Goal: Task Accomplishment & Management: Use online tool/utility

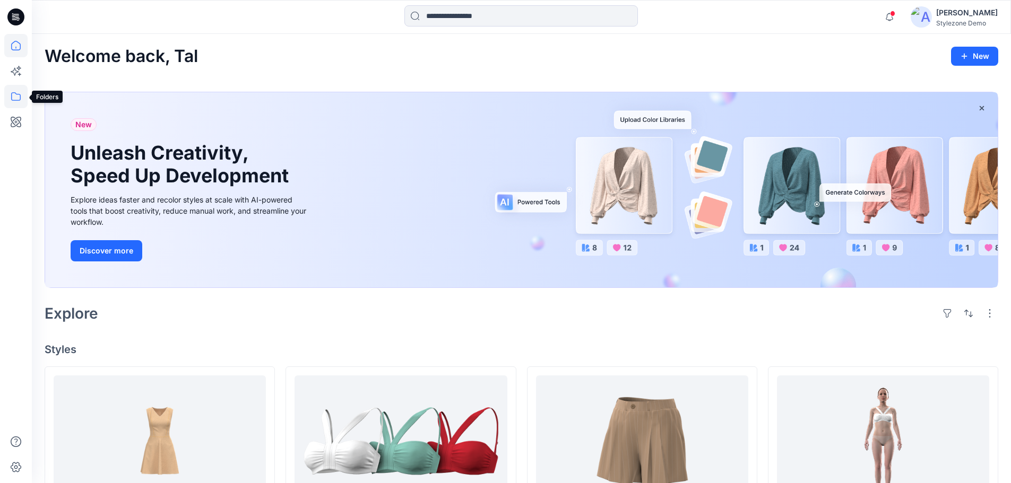
click at [15, 97] on icon at bounding box center [15, 96] width 23 height 23
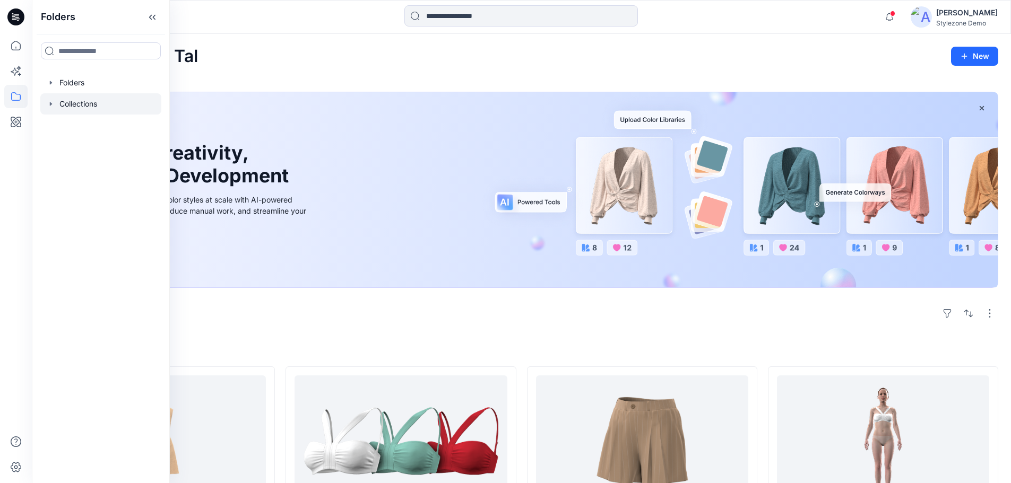
click at [75, 108] on div at bounding box center [100, 103] width 121 height 21
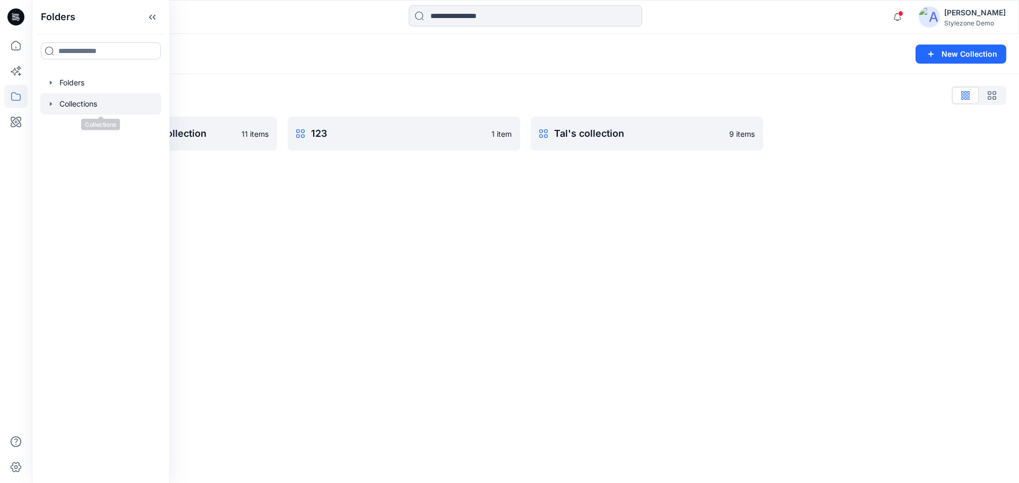
click at [52, 103] on icon "button" at bounding box center [51, 104] width 8 height 8
click at [289, 176] on div "Collections New Collection Collections List *new* HT_VF SS23 Collection 11 item…" at bounding box center [525, 258] width 987 height 449
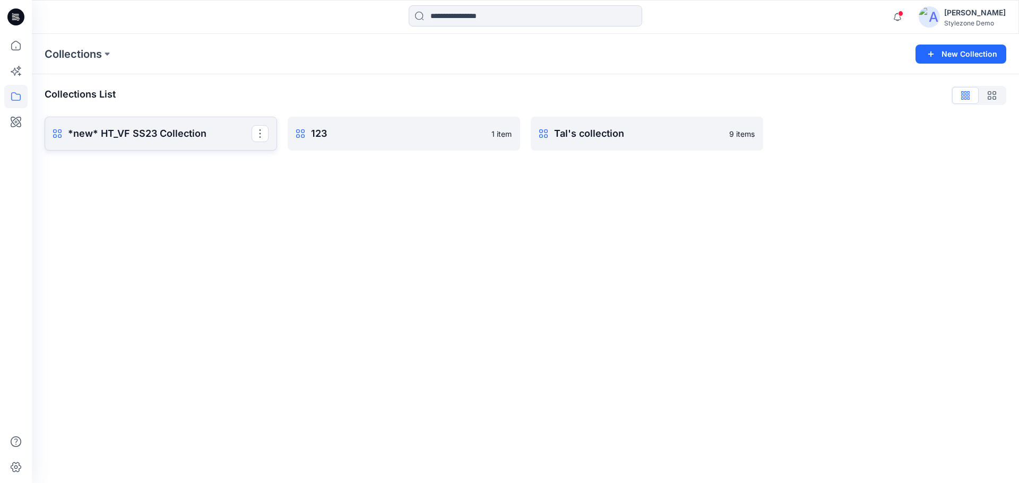
click at [154, 138] on p "*new* HT_VF SS23 Collection" at bounding box center [160, 133] width 184 height 15
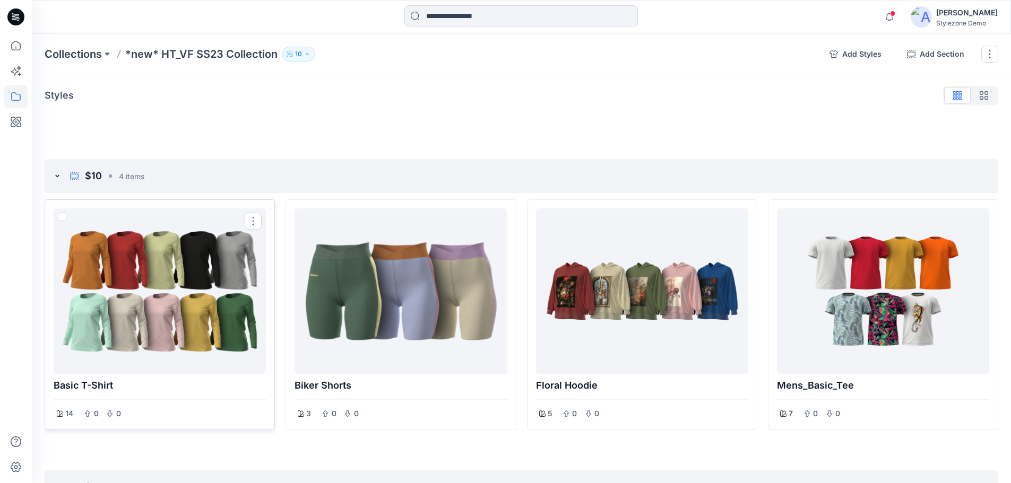
click at [144, 284] on div at bounding box center [160, 291] width 204 height 157
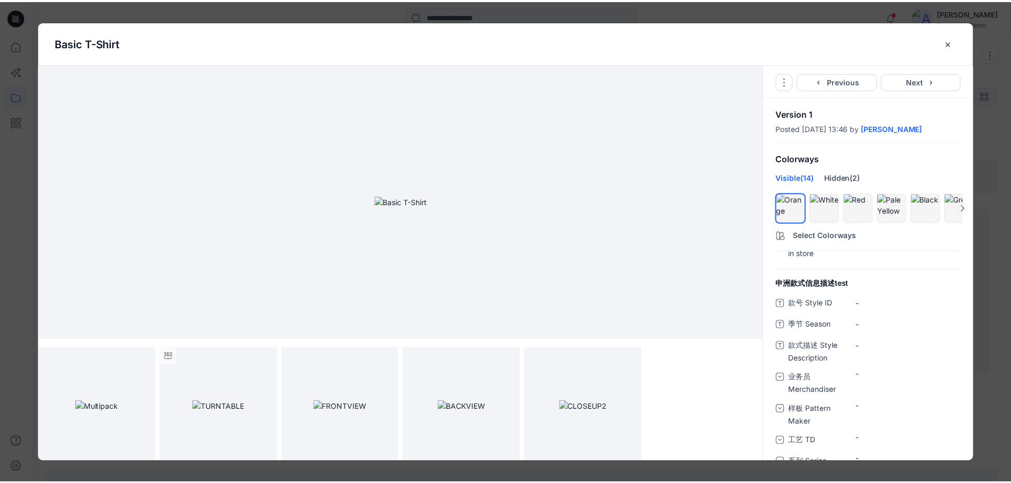
scroll to position [219, 0]
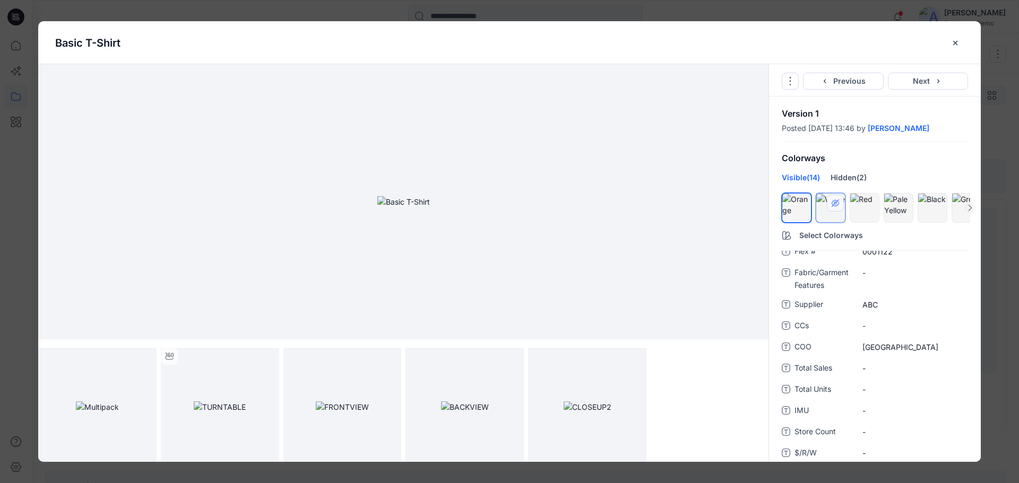
click at [831, 210] on button "hide/show colorway" at bounding box center [835, 203] width 17 height 17
click at [864, 216] on div at bounding box center [864, 205] width 29 height 22
click at [957, 39] on icon "close-btn" at bounding box center [955, 43] width 8 height 8
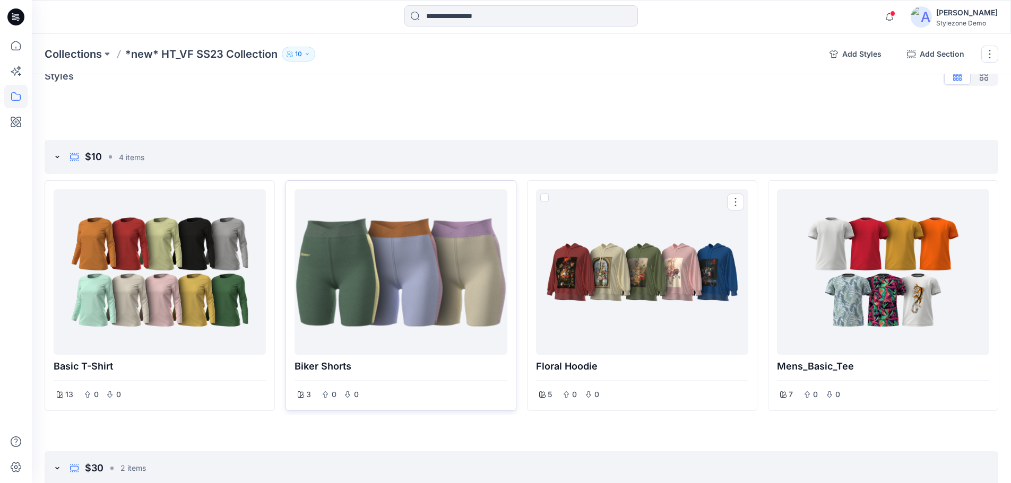
scroll to position [0, 0]
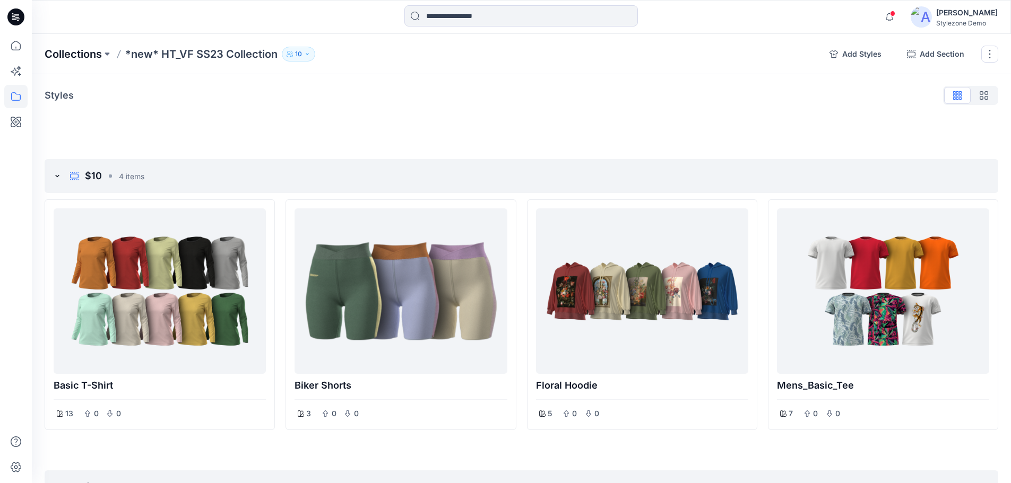
click at [81, 59] on p "Collections" at bounding box center [73, 54] width 57 height 15
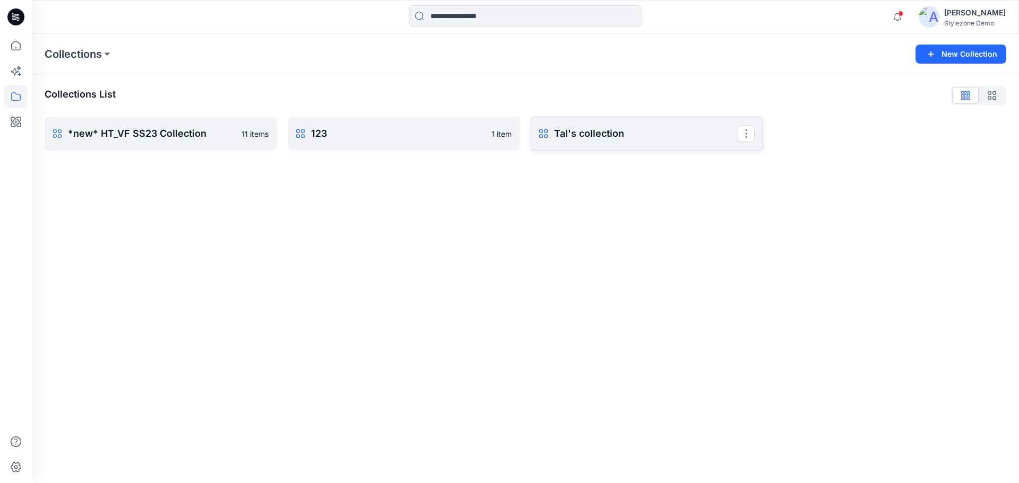
click at [652, 135] on p "Tal's collection" at bounding box center [646, 133] width 184 height 15
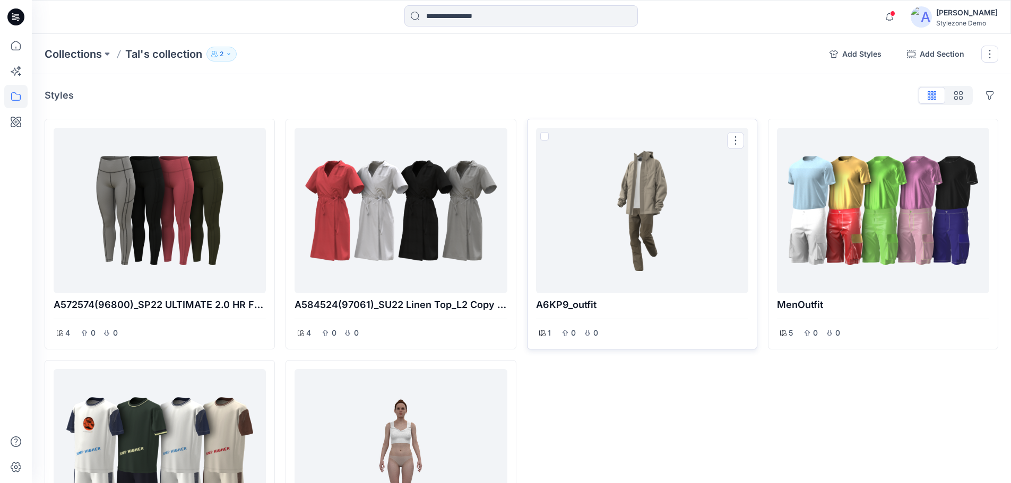
click at [595, 247] on div at bounding box center [642, 210] width 204 height 157
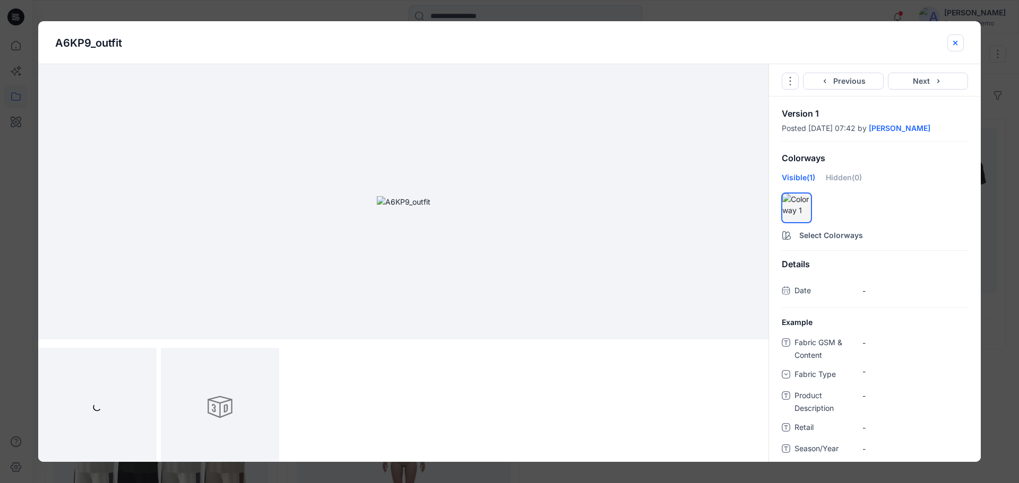
click at [956, 45] on icon "close-btn" at bounding box center [955, 43] width 8 height 8
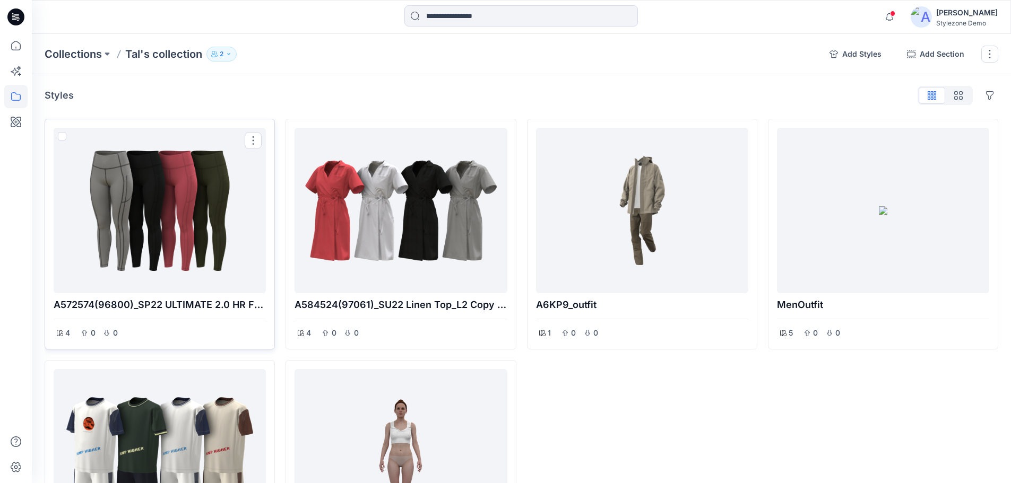
click at [237, 256] on div at bounding box center [160, 210] width 204 height 157
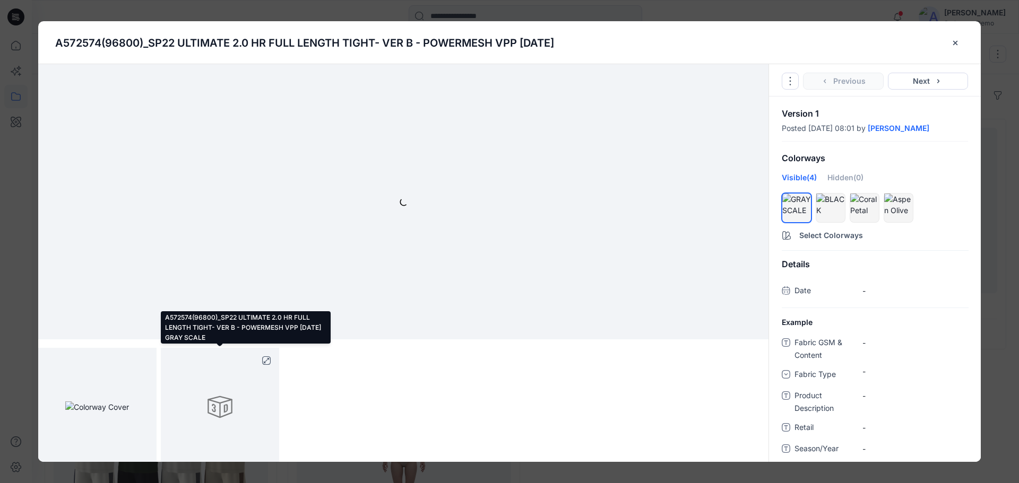
click at [239, 401] on div at bounding box center [220, 407] width 118 height 118
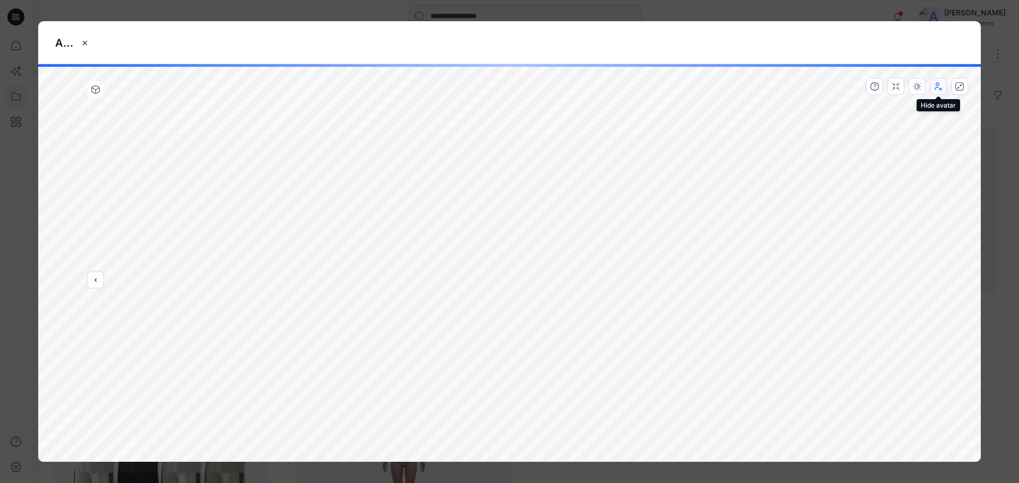
click at [933, 92] on button "button" at bounding box center [938, 86] width 17 height 17
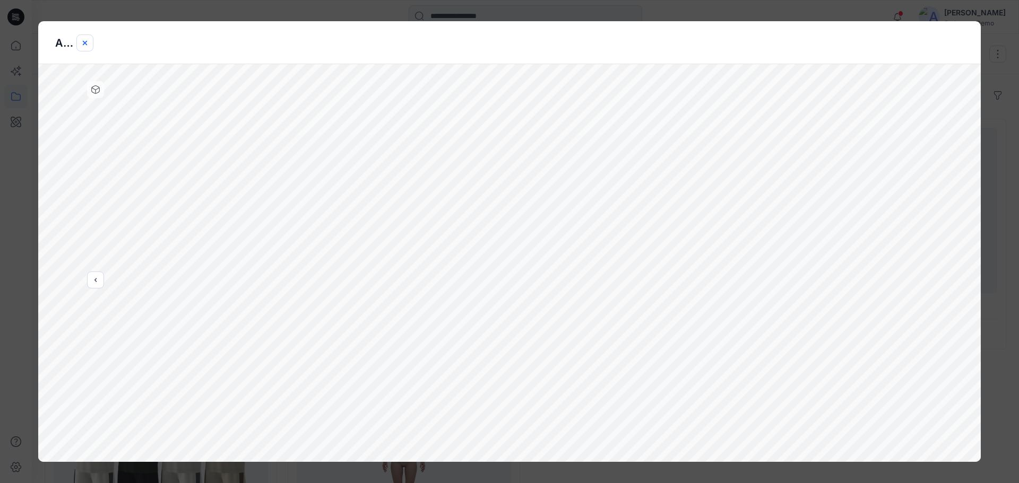
click at [83, 41] on icon "close-btn" at bounding box center [85, 42] width 4 height 4
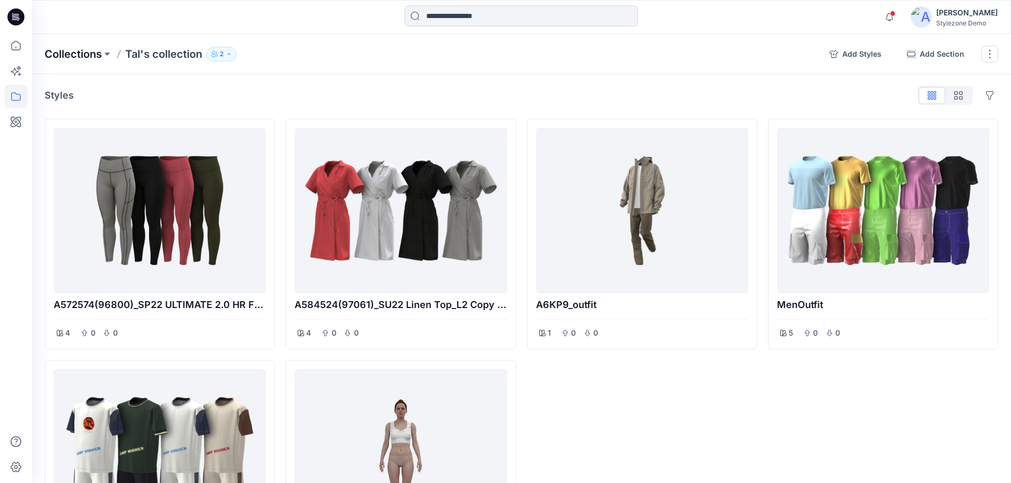
click at [86, 49] on p "Collections" at bounding box center [73, 54] width 57 height 15
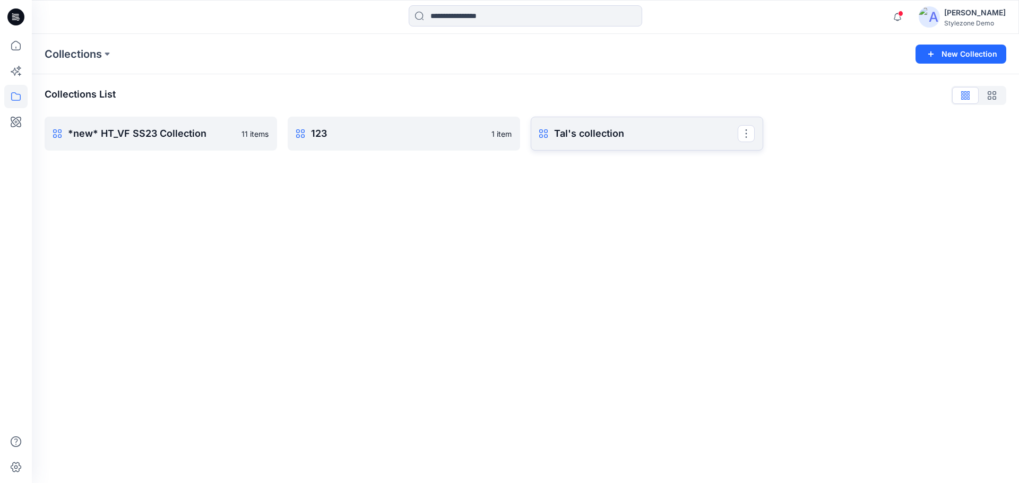
click at [558, 148] on link "Tal's collection Rename Collection Clone Collection Present Collection Delete C…" at bounding box center [647, 134] width 232 height 34
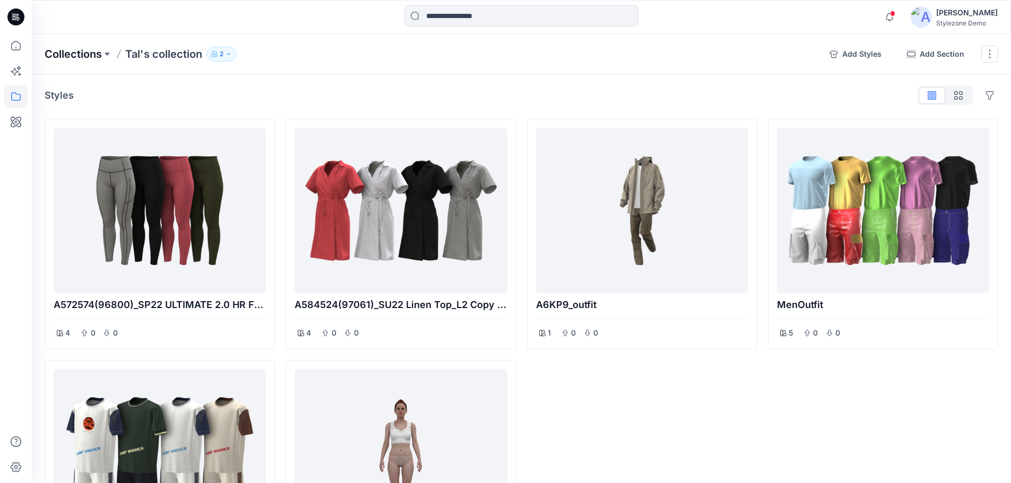
click at [77, 56] on p "Collections" at bounding box center [73, 54] width 57 height 15
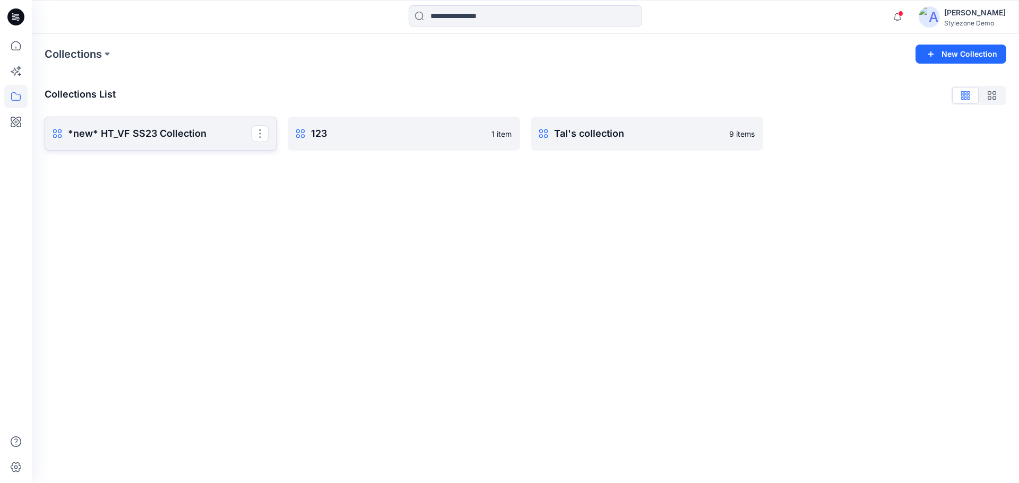
click at [204, 140] on p "*new* HT_VF SS23 Collection" at bounding box center [160, 133] width 184 height 15
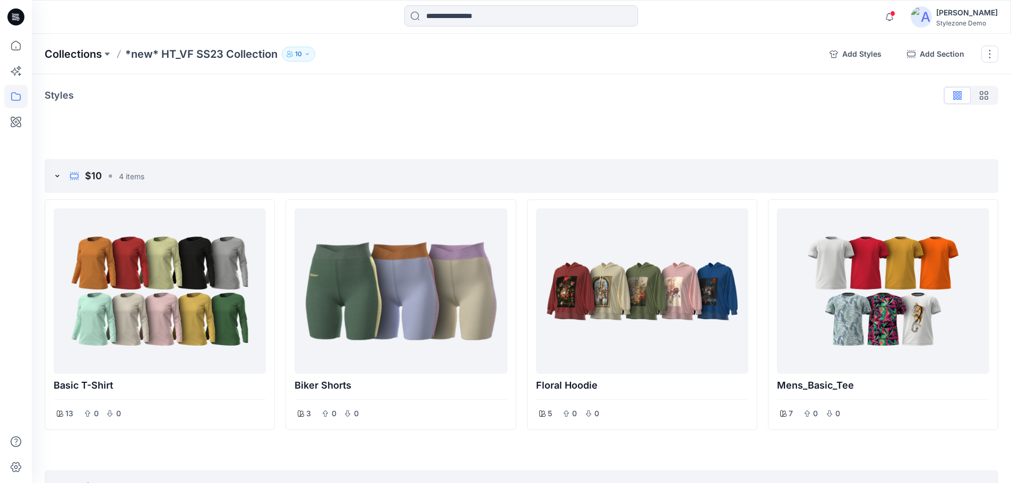
click at [81, 57] on p "Collections" at bounding box center [73, 54] width 57 height 15
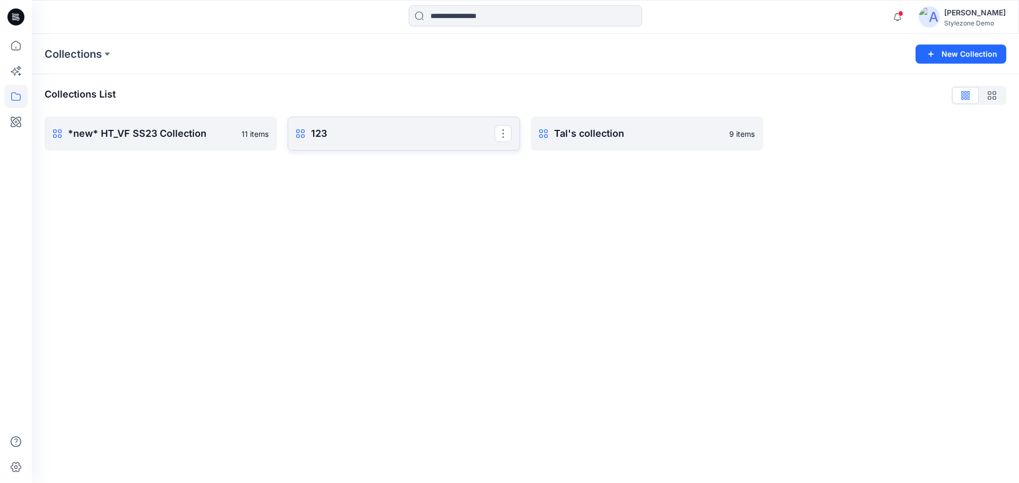
click at [354, 150] on link "123 Rename Collection Clone Collection Present Collection Delete Collection" at bounding box center [404, 134] width 232 height 34
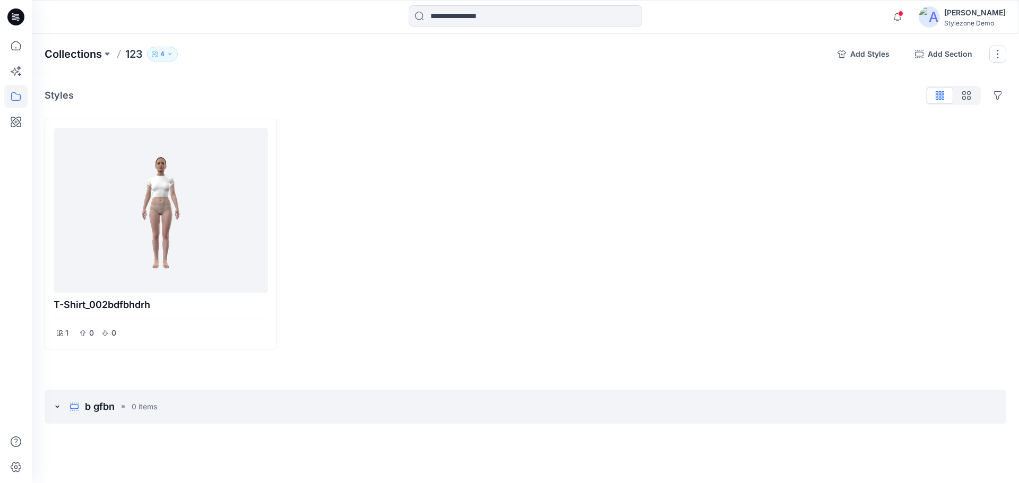
click at [55, 54] on p "Collections" at bounding box center [73, 54] width 57 height 15
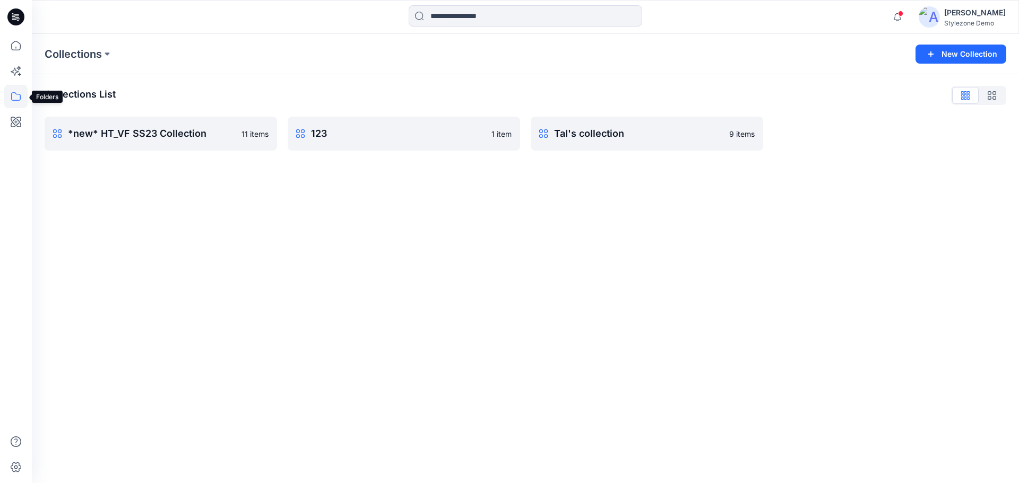
click at [17, 95] on icon at bounding box center [15, 96] width 23 height 23
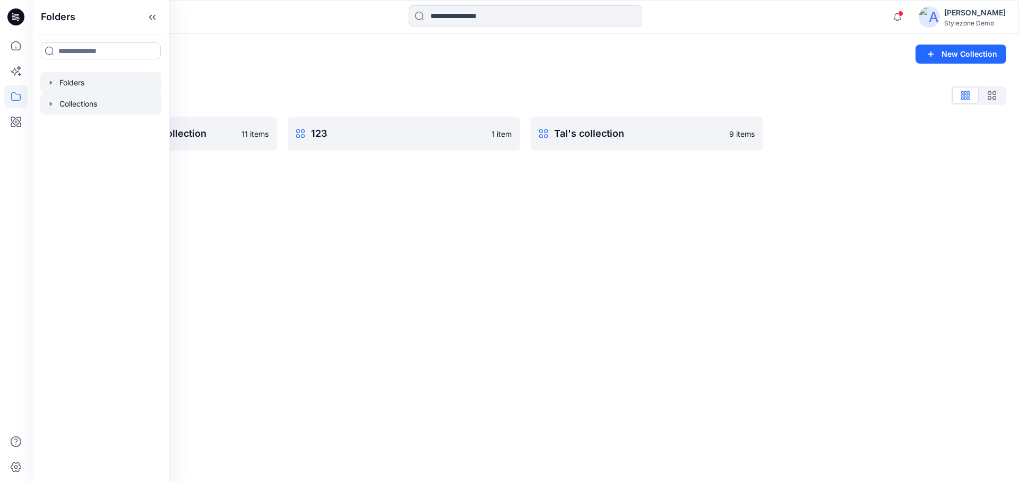
click at [80, 81] on div at bounding box center [100, 82] width 121 height 21
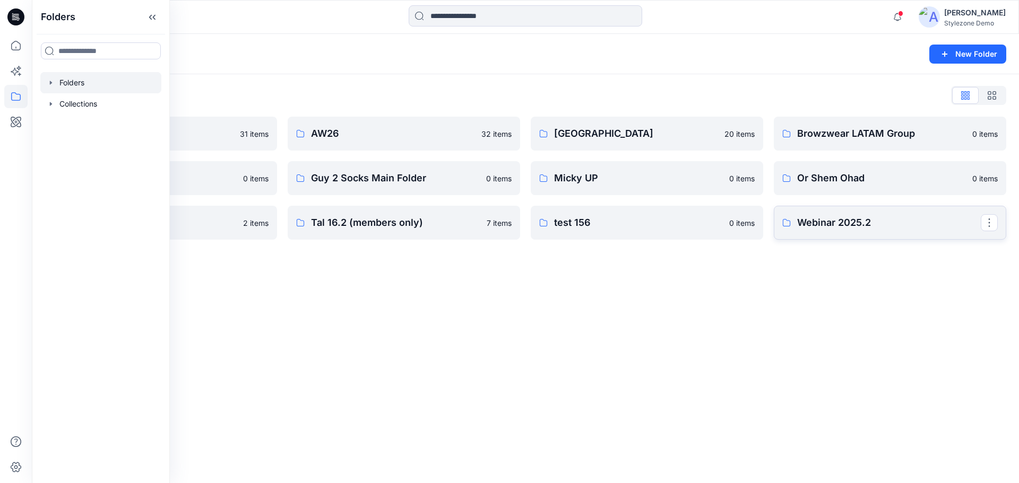
click at [811, 220] on p "Webinar 2025.2" at bounding box center [889, 222] width 184 height 15
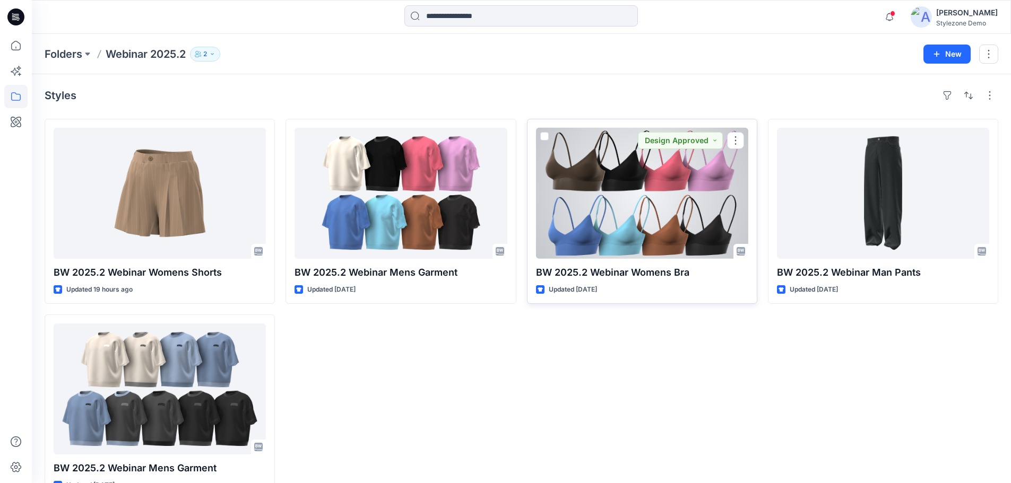
drag, startPoint x: 544, startPoint y: 136, endPoint x: 564, endPoint y: 176, distance: 44.4
click at [544, 135] on span at bounding box center [544, 136] width 8 height 8
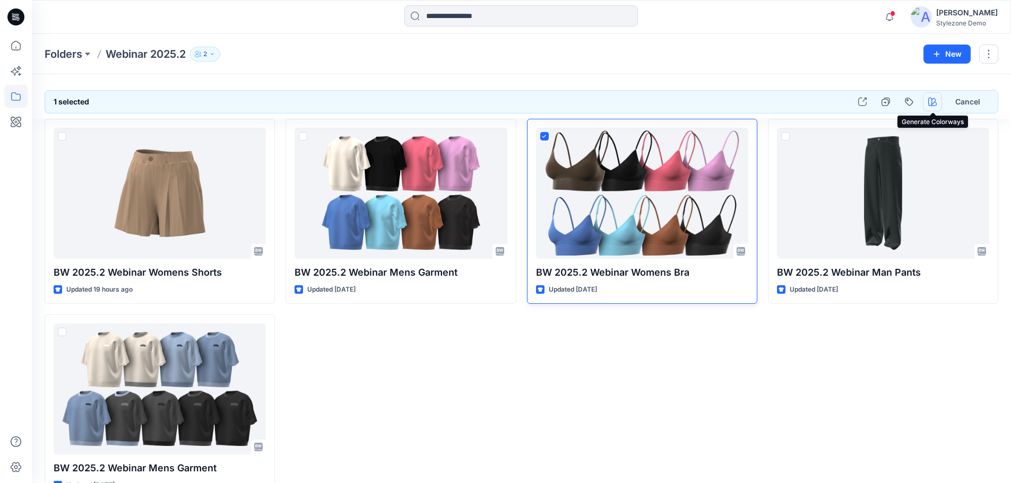
click at [931, 103] on icon "button" at bounding box center [932, 102] width 8 height 8
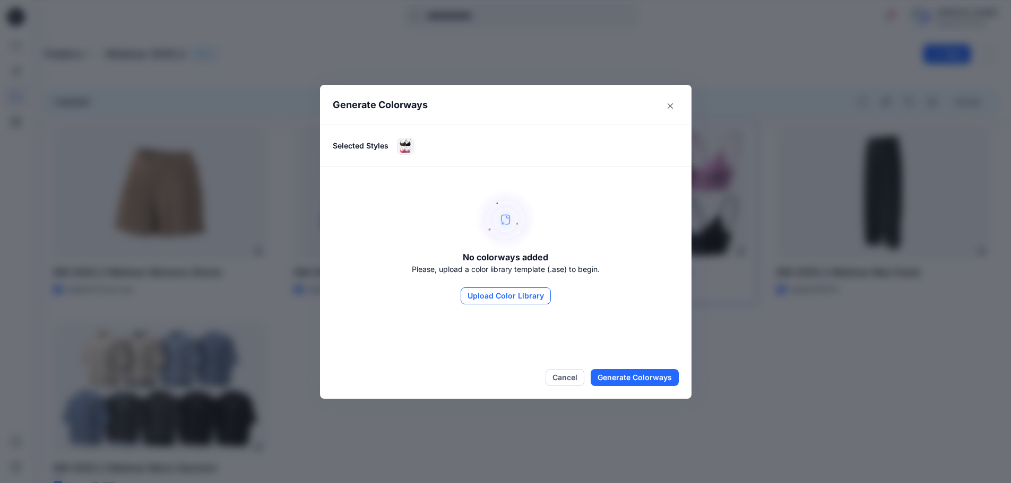
click at [531, 295] on button "Upload Color Library" at bounding box center [506, 296] width 90 height 17
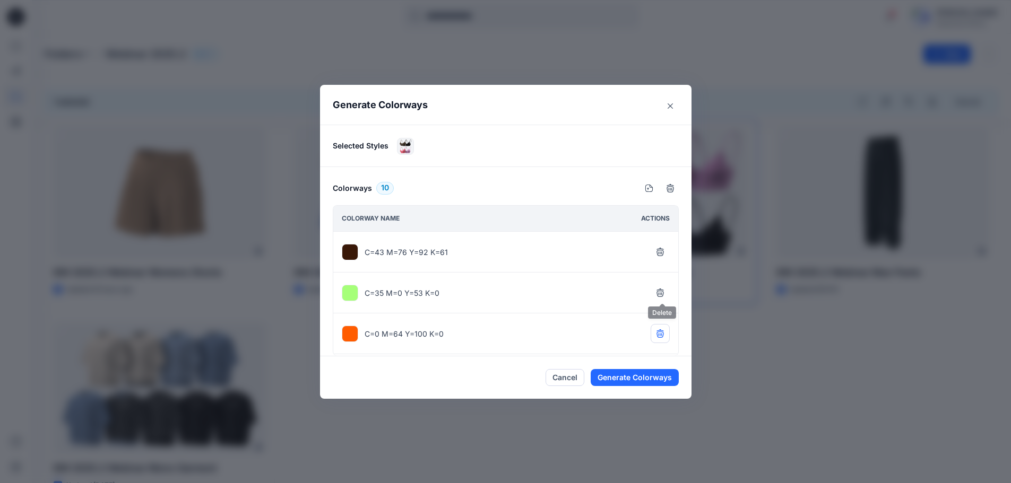
click at [656, 288] on button "button" at bounding box center [660, 292] width 19 height 19
click at [656, 247] on button "button" at bounding box center [660, 251] width 19 height 19
click at [662, 254] on icon "button" at bounding box center [660, 252] width 8 height 8
click at [662, 254] on icon "button" at bounding box center [659, 251] width 7 height 7
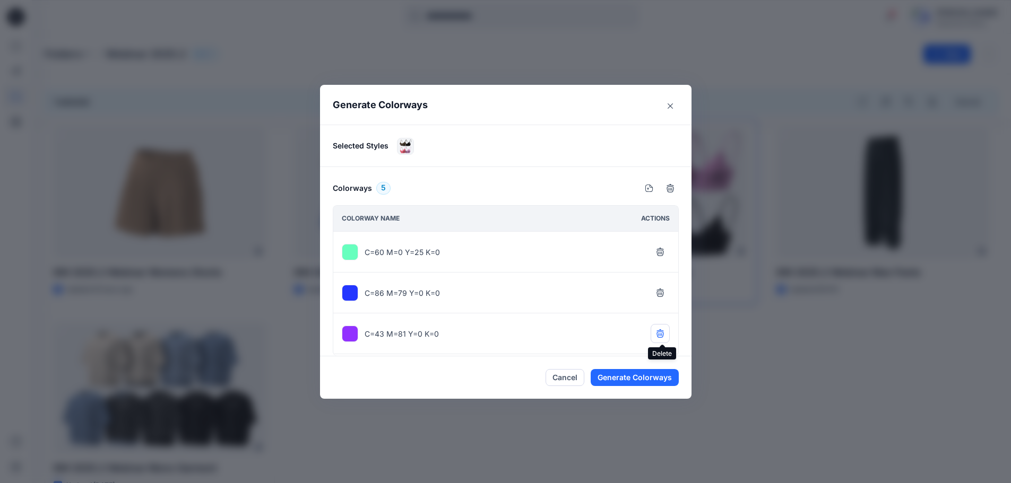
click at [661, 331] on icon "button" at bounding box center [659, 333] width 7 height 7
click at [661, 370] on icon "button" at bounding box center [660, 374] width 8 height 8
click at [677, 107] on button "Close" at bounding box center [670, 106] width 17 height 17
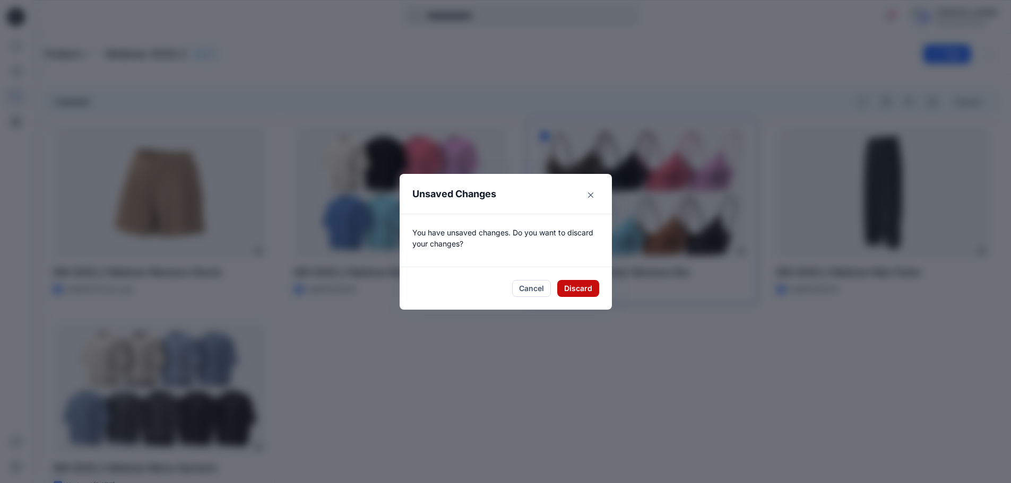
click at [595, 291] on button "Discard" at bounding box center [578, 288] width 42 height 17
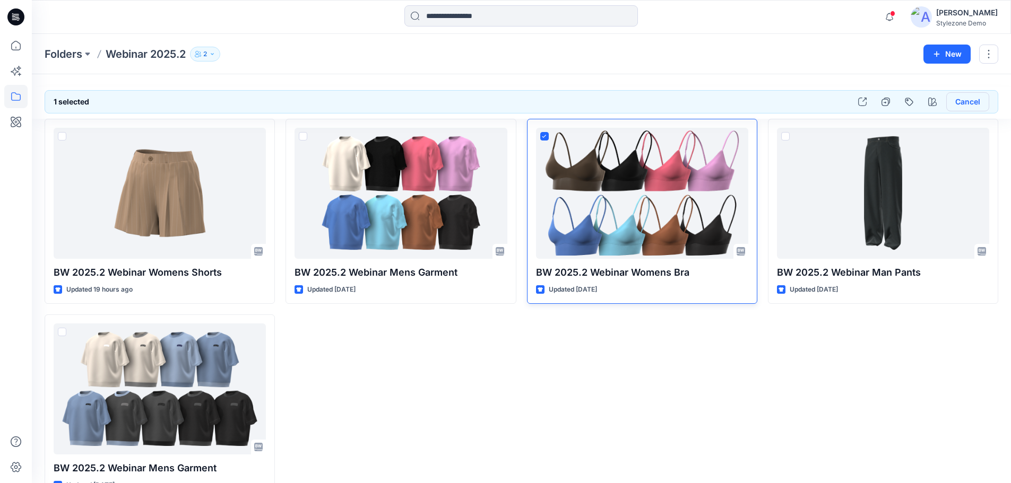
click at [972, 102] on button "Cancel" at bounding box center [967, 101] width 43 height 19
